Goal: Task Accomplishment & Management: Use online tool/utility

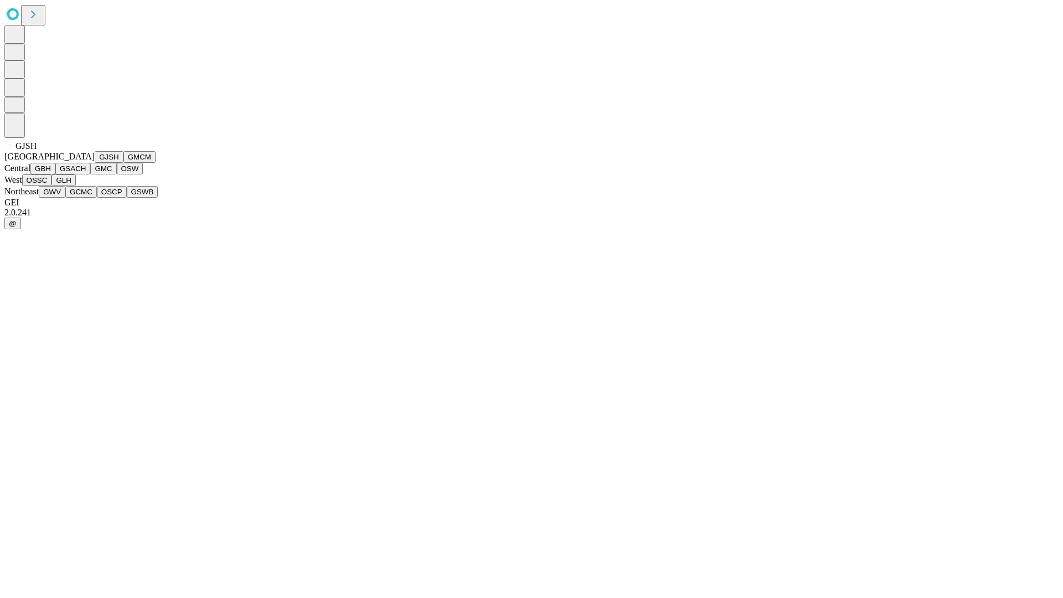
click at [95, 163] on button "GJSH" at bounding box center [109, 157] width 29 height 12
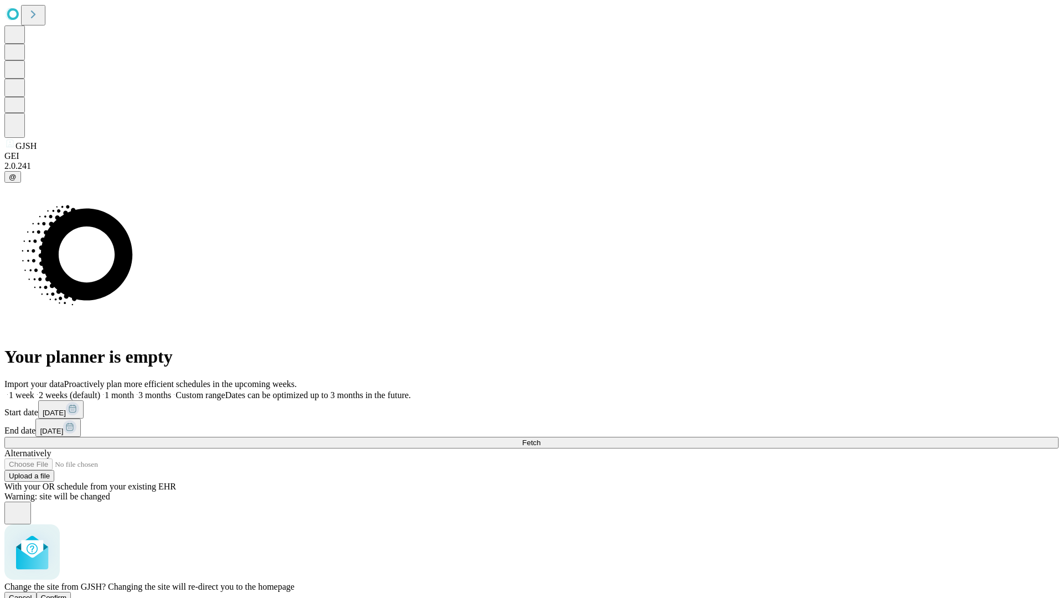
click at [67, 594] on span "Confirm" at bounding box center [54, 598] width 26 height 8
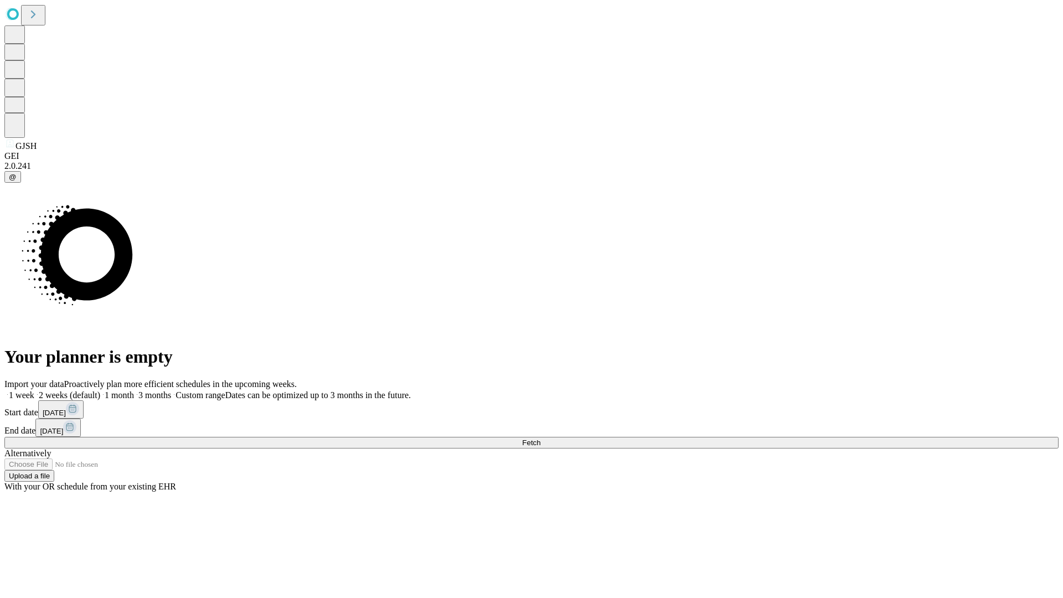
click at [34, 390] on label "1 week" at bounding box center [19, 394] width 30 height 9
click at [541, 439] on span "Fetch" at bounding box center [531, 443] width 18 height 8
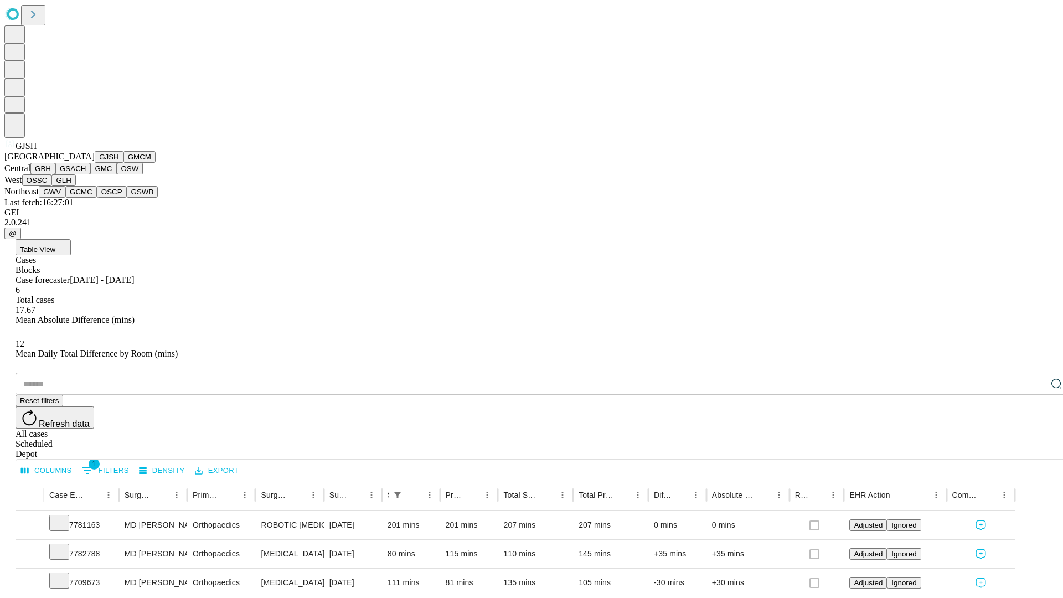
click at [123, 163] on button "GMCM" at bounding box center [139, 157] width 32 height 12
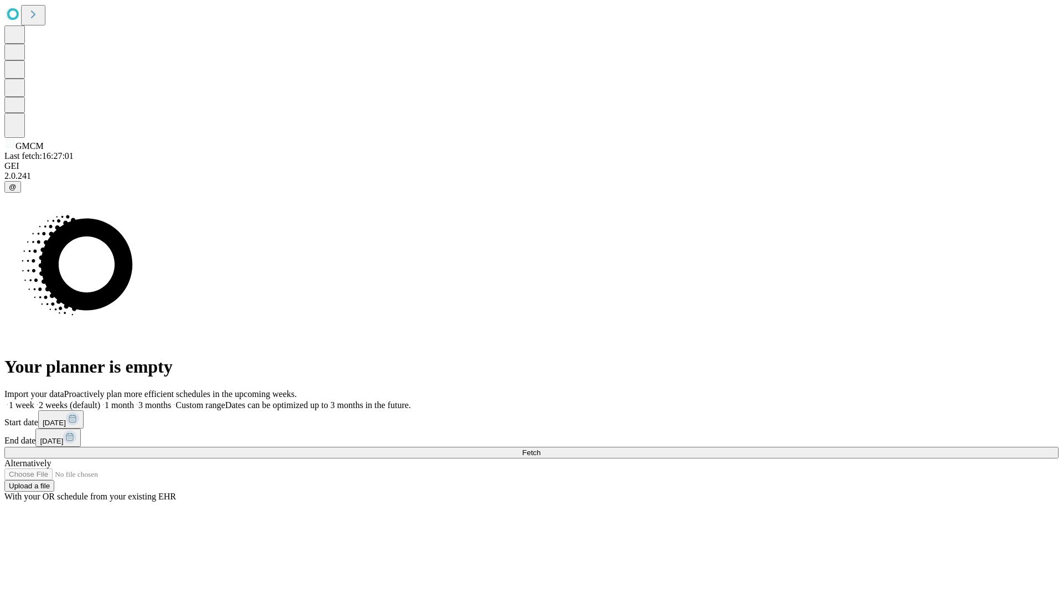
click at [541, 449] on span "Fetch" at bounding box center [531, 453] width 18 height 8
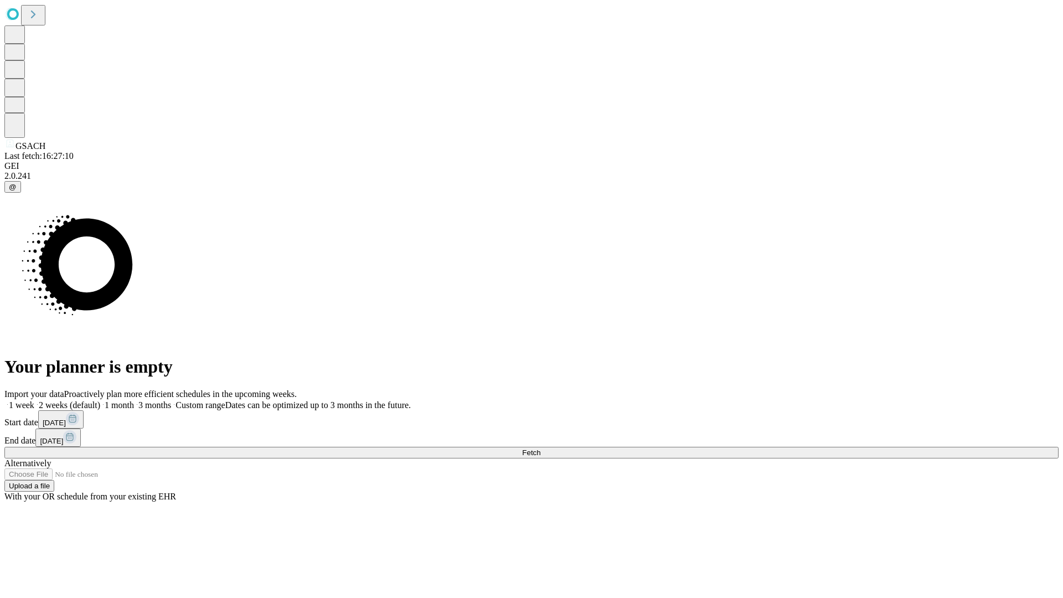
click at [34, 400] on label "1 week" at bounding box center [19, 404] width 30 height 9
click at [541, 449] on span "Fetch" at bounding box center [531, 453] width 18 height 8
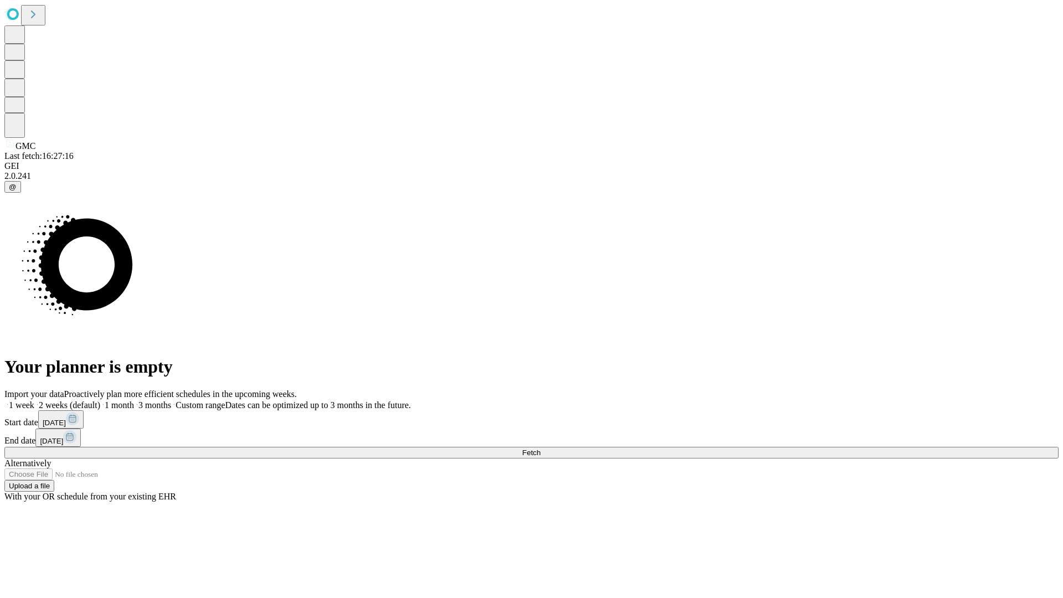
click at [541, 449] on span "Fetch" at bounding box center [531, 453] width 18 height 8
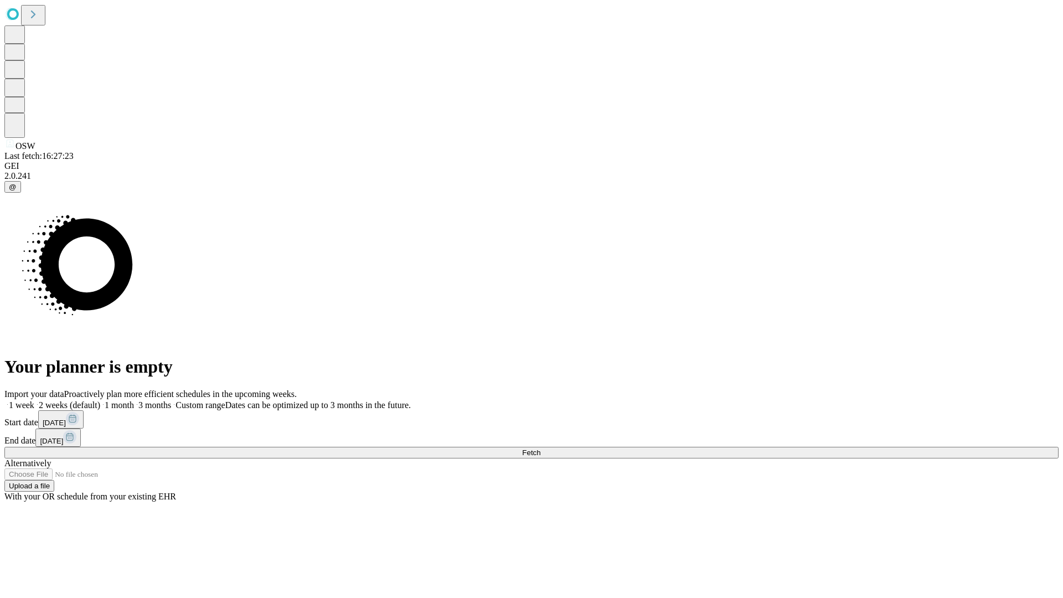
click at [34, 400] on label "1 week" at bounding box center [19, 404] width 30 height 9
click at [541, 449] on span "Fetch" at bounding box center [531, 453] width 18 height 8
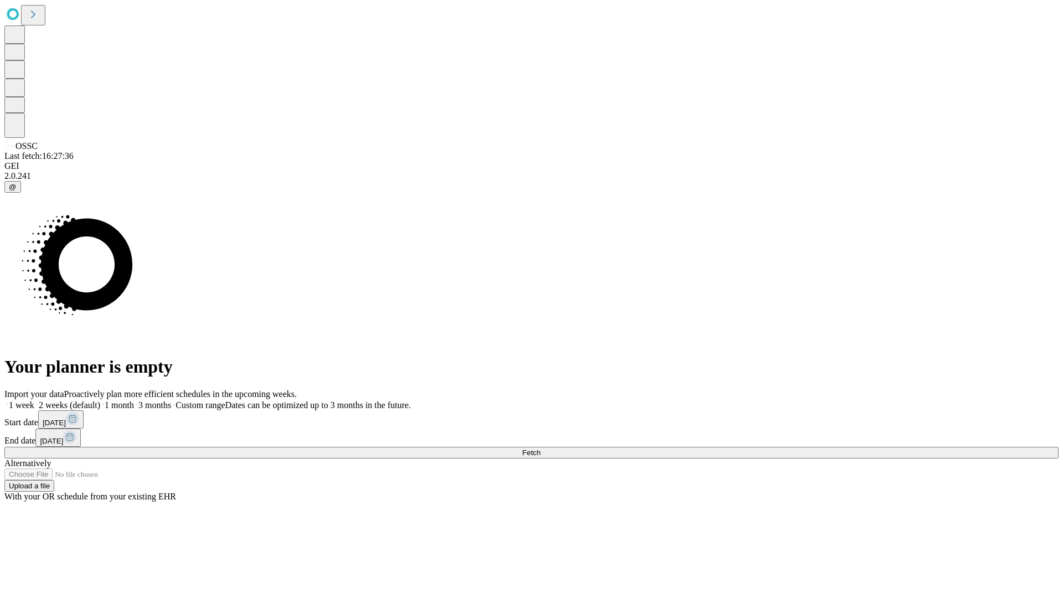
click at [34, 400] on label "1 week" at bounding box center [19, 404] width 30 height 9
click at [541, 449] on span "Fetch" at bounding box center [531, 453] width 18 height 8
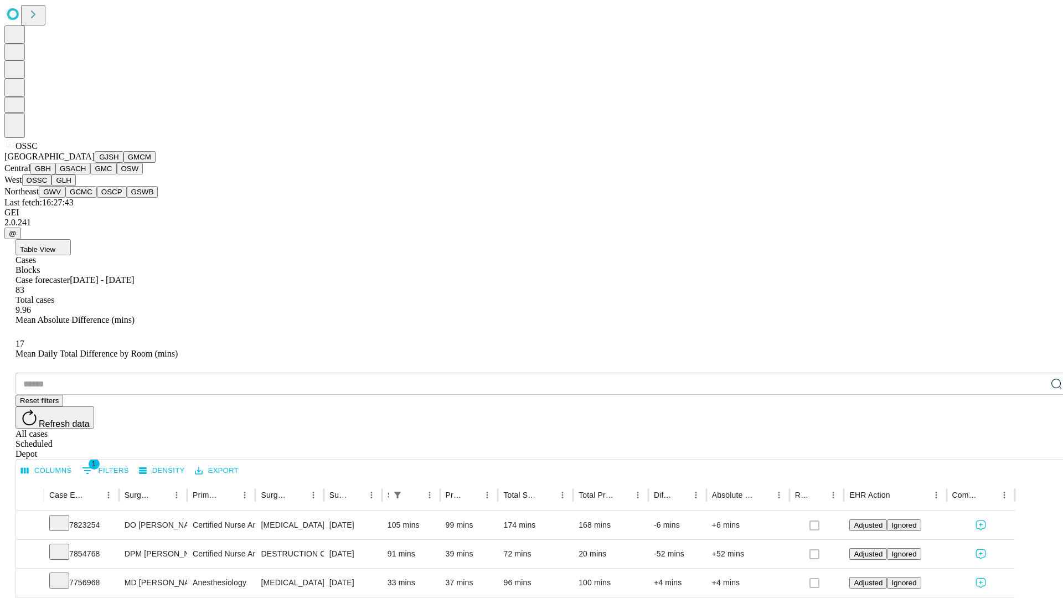
click at [75, 186] on button "GLH" at bounding box center [64, 180] width 24 height 12
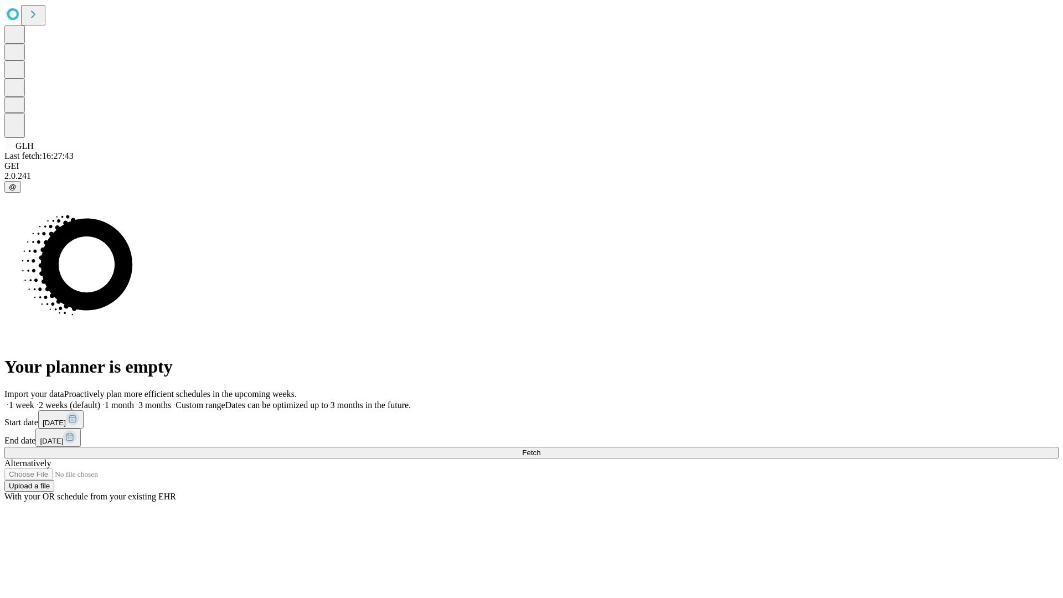
click at [34, 400] on label "1 week" at bounding box center [19, 404] width 30 height 9
click at [541, 449] on span "Fetch" at bounding box center [531, 453] width 18 height 8
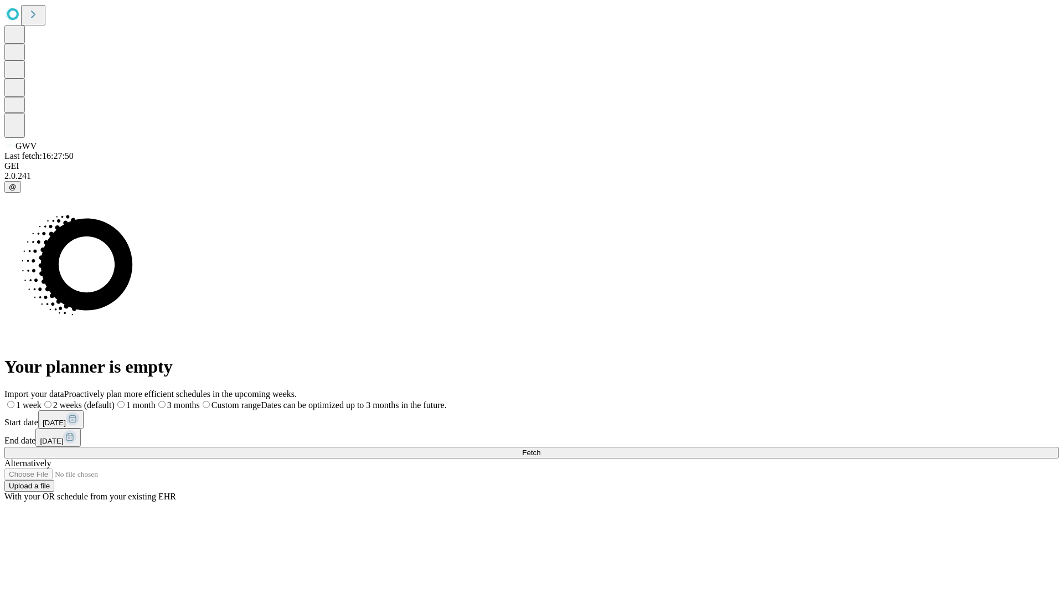
click at [42, 400] on label "1 week" at bounding box center [22, 404] width 37 height 9
click at [541, 449] on span "Fetch" at bounding box center [531, 453] width 18 height 8
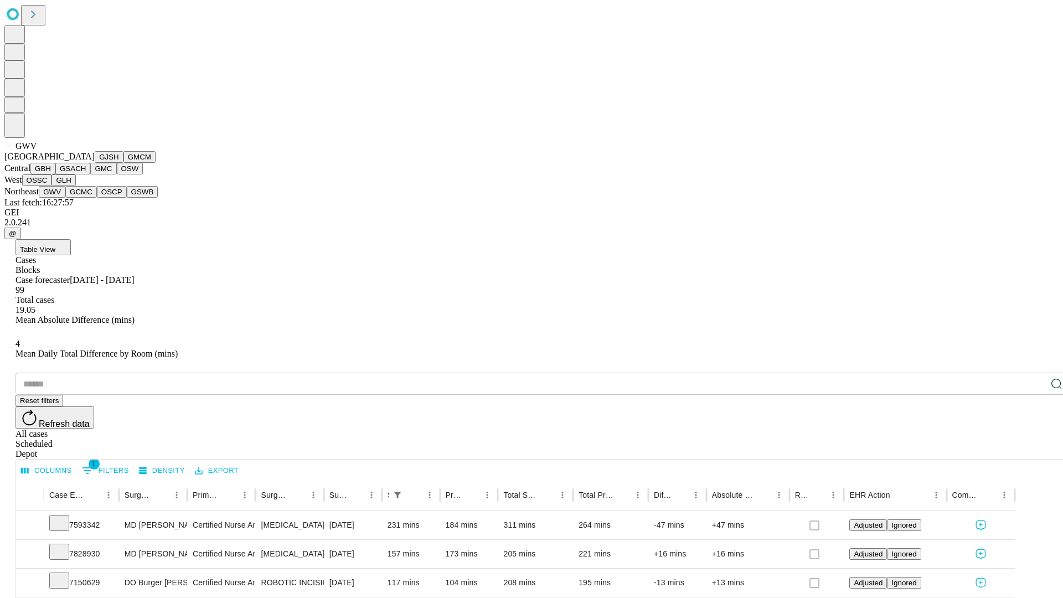
click at [86, 198] on button "GCMC" at bounding box center [81, 192] width 32 height 12
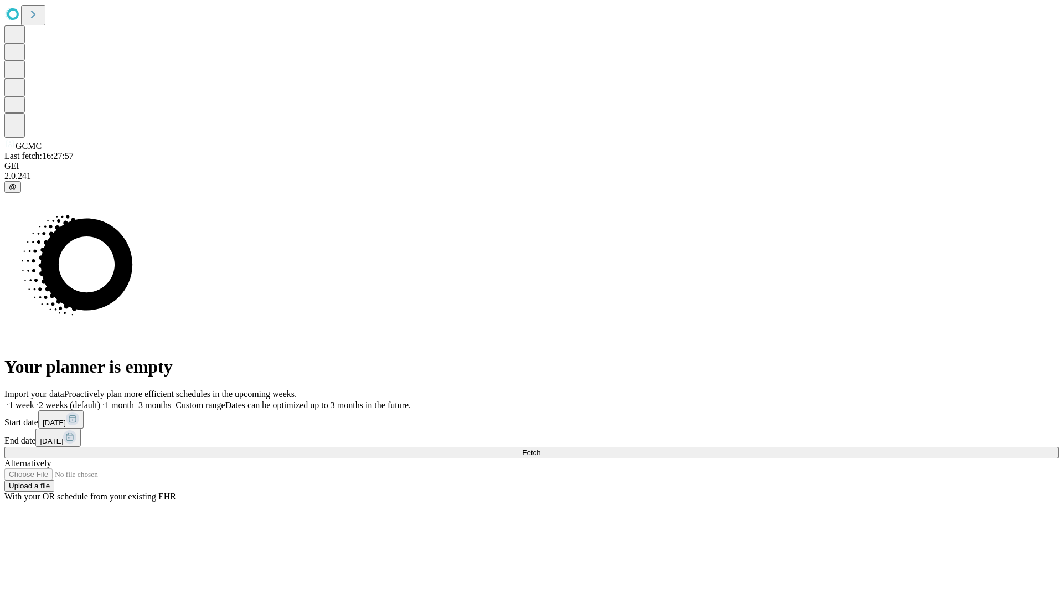
click at [34, 400] on label "1 week" at bounding box center [19, 404] width 30 height 9
click at [541, 449] on span "Fetch" at bounding box center [531, 453] width 18 height 8
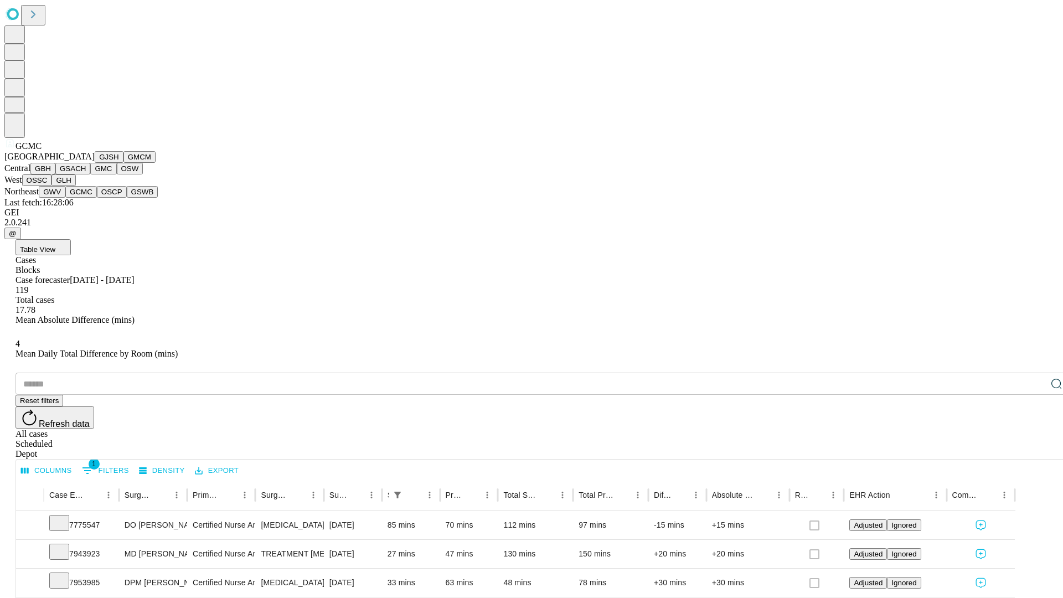
click at [97, 198] on button "OSCP" at bounding box center [112, 192] width 30 height 12
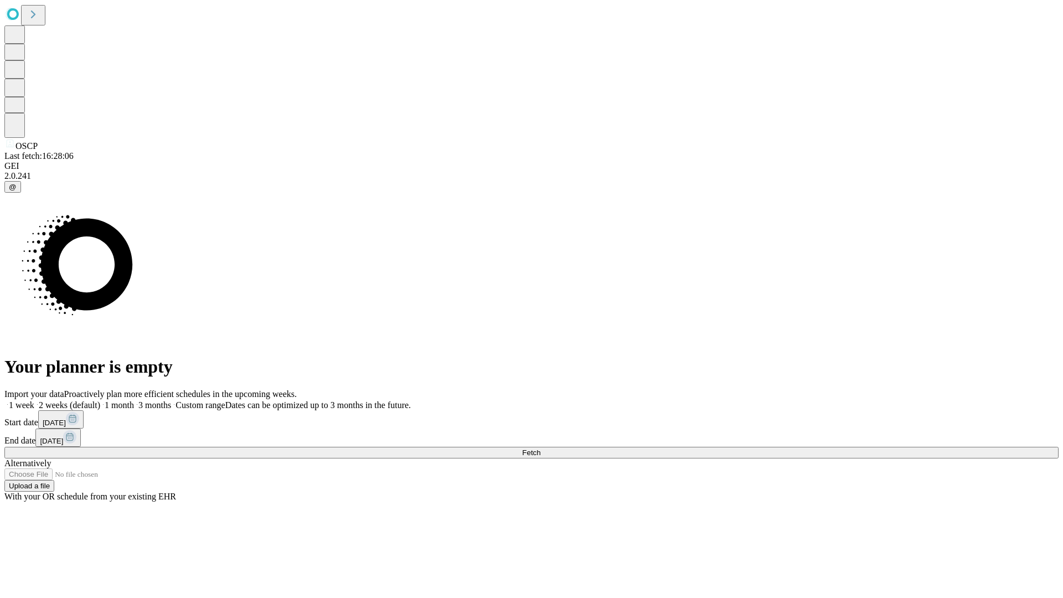
click at [34, 400] on label "1 week" at bounding box center [19, 404] width 30 height 9
click at [541, 449] on span "Fetch" at bounding box center [531, 453] width 18 height 8
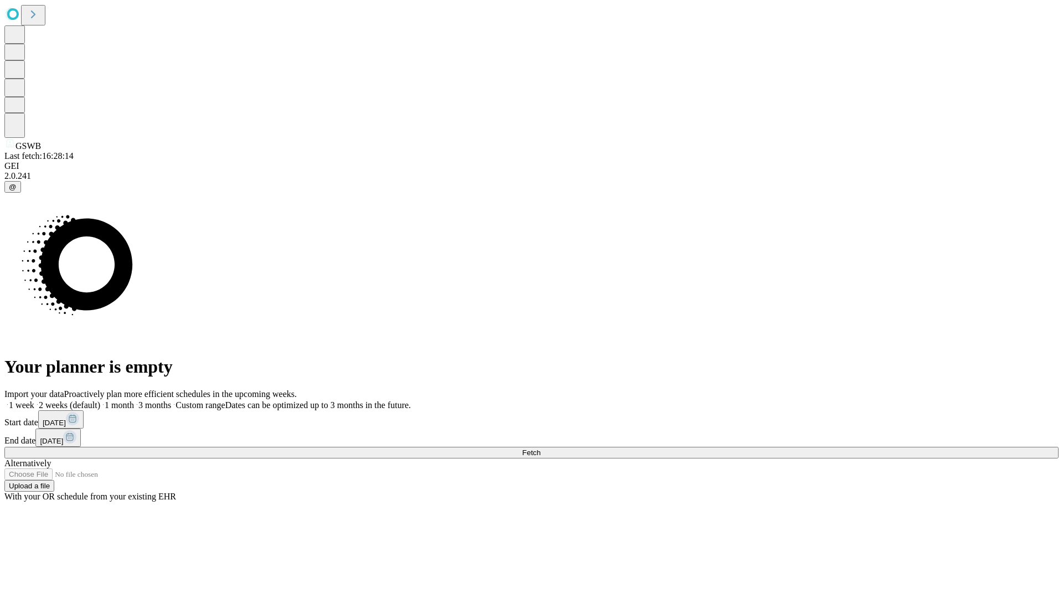
click at [34, 400] on label "1 week" at bounding box center [19, 404] width 30 height 9
click at [541, 449] on span "Fetch" at bounding box center [531, 453] width 18 height 8
